Goal: Communication & Community: Answer question/provide support

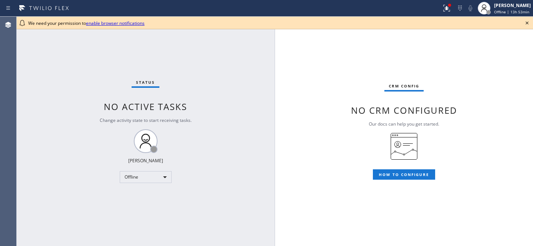
click at [527, 22] on icon at bounding box center [527, 23] width 9 height 9
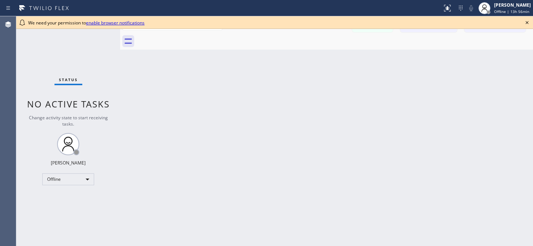
click at [527, 21] on icon at bounding box center [527, 22] width 9 height 9
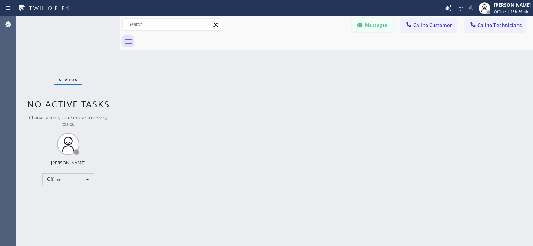
click at [372, 20] on button "Messages" at bounding box center [372, 25] width 41 height 14
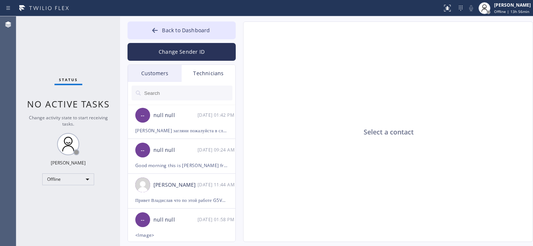
click at [148, 67] on div "Customers" at bounding box center [155, 73] width 54 height 17
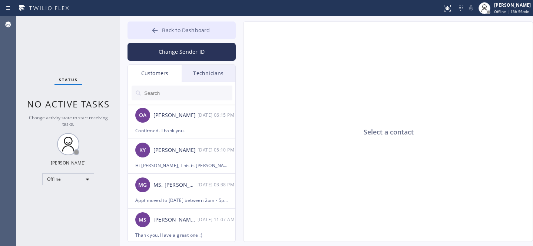
click at [171, 27] on span "Back to Dashboard" at bounding box center [186, 30] width 48 height 7
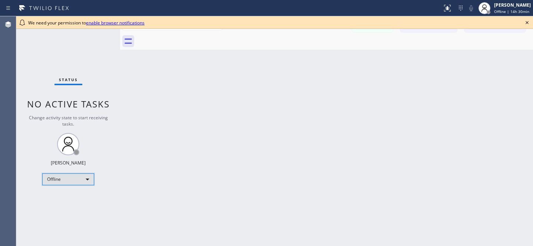
click at [70, 178] on div "Offline" at bounding box center [68, 180] width 52 height 12
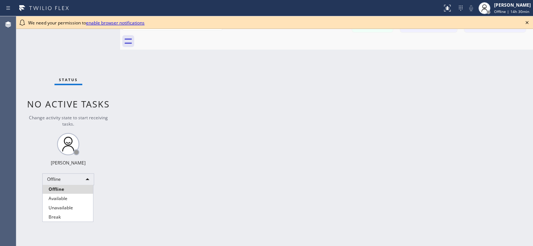
click at [63, 197] on li "Available" at bounding box center [68, 198] width 50 height 9
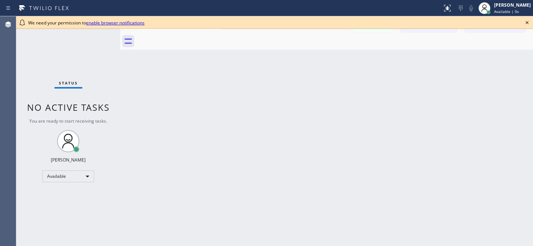
click at [528, 23] on icon at bounding box center [527, 22] width 9 height 9
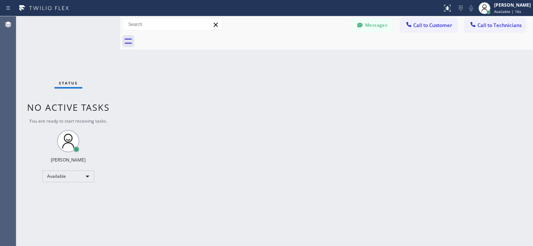
click at [424, 29] on button "Call to Customer" at bounding box center [428, 25] width 57 height 14
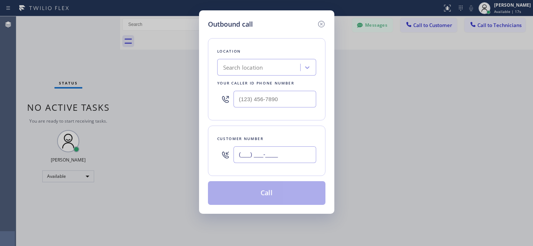
click at [268, 162] on input "(___) ___-____" at bounding box center [275, 154] width 83 height 17
paste input "650) 400-9176"
type input "[PHONE_NUMBER]"
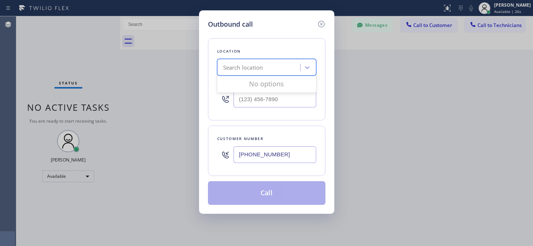
click at [273, 75] on div "Search location" at bounding box center [266, 67] width 99 height 17
paste input "Appliance Repair [GEOGRAPHIC_DATA][PERSON_NAME] (A)"
type input "Appliance Repair [GEOGRAPHIC_DATA][PERSON_NAME] (A)"
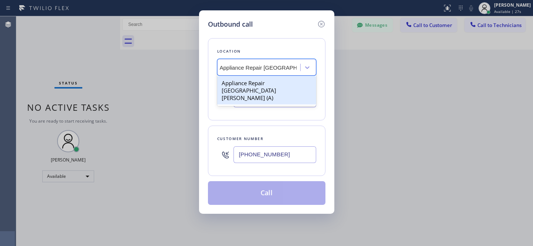
click at [255, 88] on div "Appliance Repair [GEOGRAPHIC_DATA][PERSON_NAME] (A)" at bounding box center [266, 90] width 99 height 28
type input "[PHONE_NUMBER]"
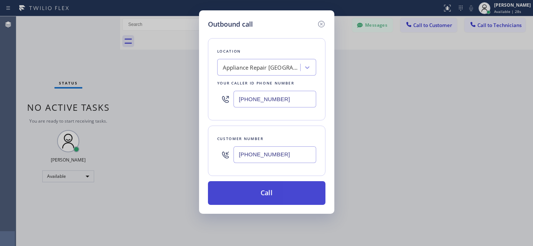
click at [293, 203] on button "Call" at bounding box center [267, 193] width 118 height 24
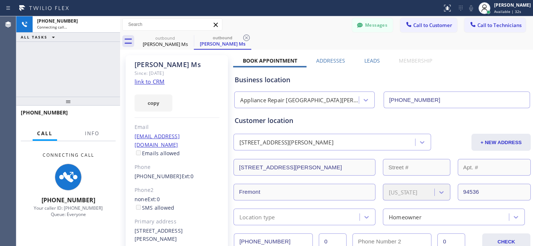
type input "[PHONE_NUMBER]"
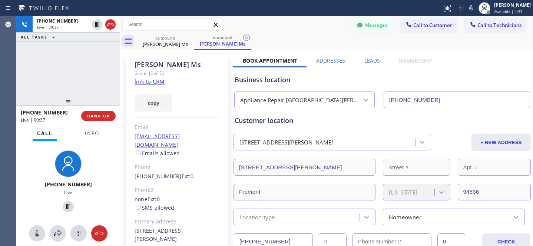
click at [285, 30] on div "Messages Call to Customer Call to Technicians Outbound call Location Appliance …" at bounding box center [326, 24] width 413 height 13
click at [298, 36] on div "outbound [PERSON_NAME] Ms outbound [PERSON_NAME] Ms" at bounding box center [334, 41] width 397 height 17
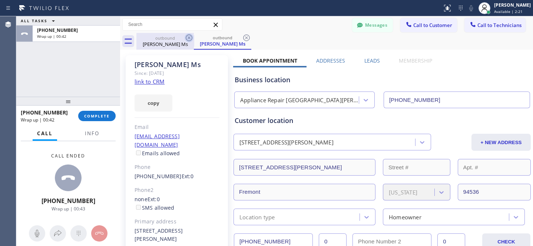
drag, startPoint x: 249, startPoint y: 38, endPoint x: 193, endPoint y: 39, distance: 56.4
click at [249, 38] on icon at bounding box center [246, 37] width 9 height 9
drag, startPoint x: 178, startPoint y: 37, endPoint x: 189, endPoint y: 36, distance: 11.9
click at [178, 37] on div "outbound" at bounding box center [165, 38] width 56 height 6
click at [192, 36] on icon at bounding box center [189, 37] width 9 height 9
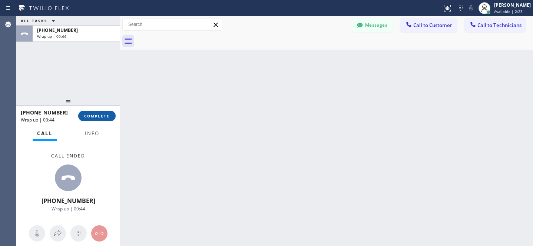
click at [99, 120] on button "COMPLETE" at bounding box center [96, 116] width 37 height 10
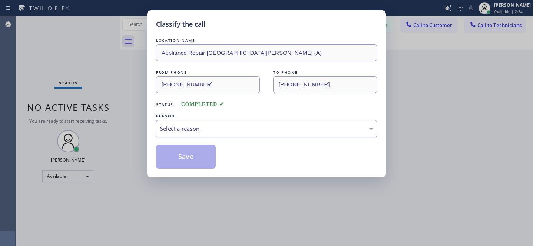
click at [189, 130] on div "Select a reason" at bounding box center [266, 129] width 213 height 9
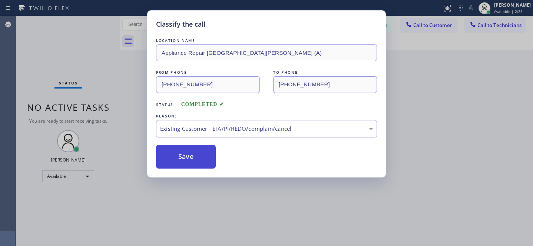
drag, startPoint x: 193, startPoint y: 168, endPoint x: 188, endPoint y: 163, distance: 6.6
click at [187, 161] on button "Save" at bounding box center [186, 157] width 60 height 24
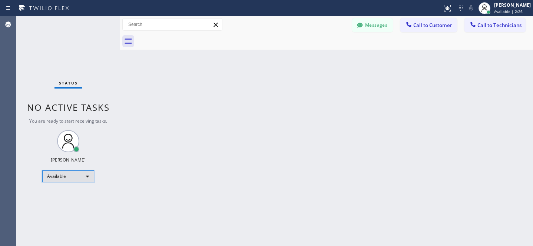
click at [72, 178] on div "Available" at bounding box center [68, 177] width 52 height 12
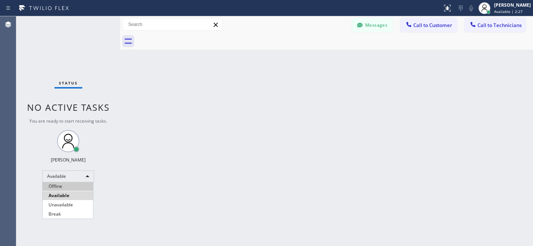
click at [69, 183] on li "Offline" at bounding box center [68, 186] width 50 height 9
